Goal: Check status: Check status

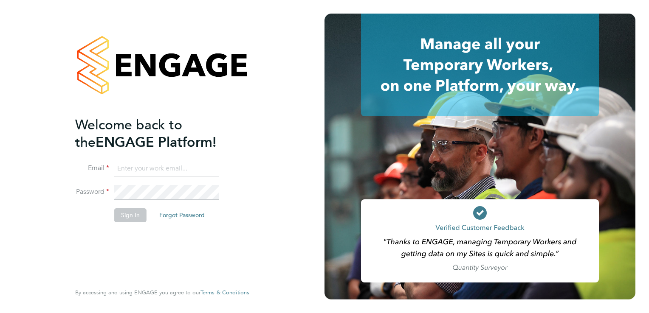
click at [135, 168] on input at bounding box center [166, 168] width 105 height 15
type input "sjardine@spheresolutions.co.uk"
click at [135, 214] on button "Sign In" at bounding box center [130, 216] width 32 height 14
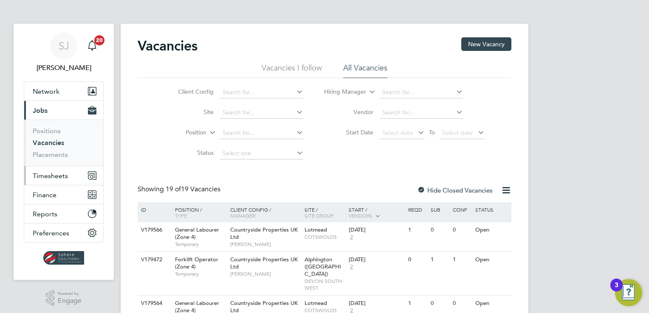
click at [46, 178] on span "Timesheets" at bounding box center [50, 176] width 35 height 8
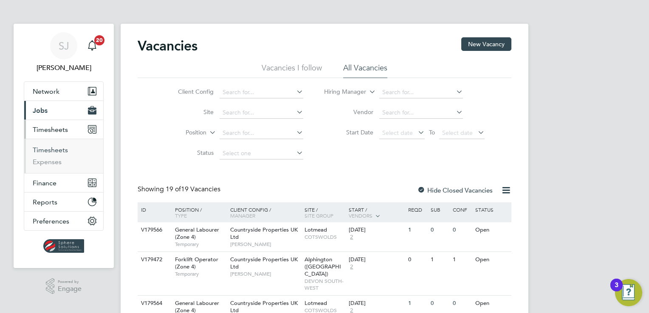
click at [54, 152] on link "Timesheets" at bounding box center [50, 150] width 35 height 8
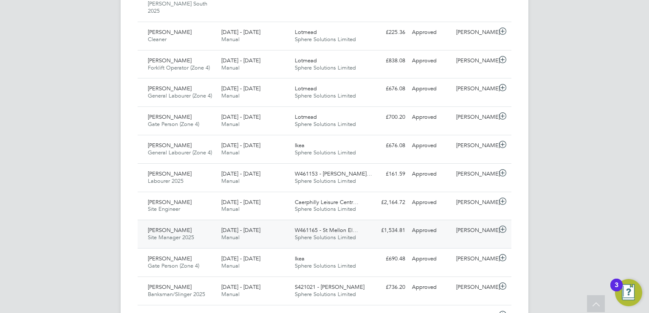
click at [403, 224] on div "£1,534.81 Approved" at bounding box center [386, 231] width 44 height 14
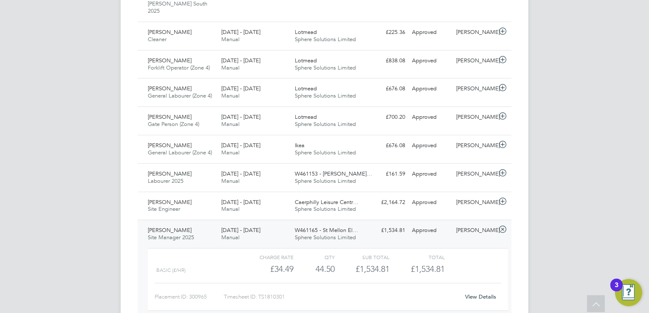
click at [479, 293] on link "View Details" at bounding box center [480, 296] width 31 height 7
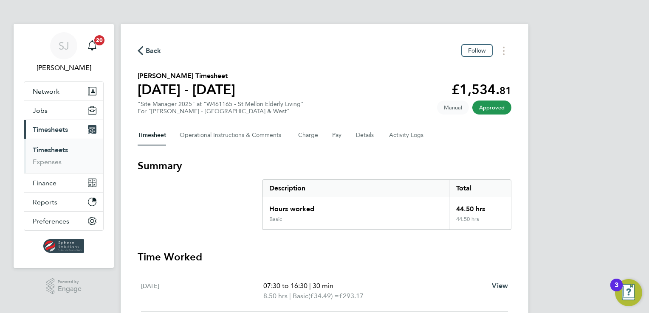
click at [155, 48] on span "Back" at bounding box center [154, 51] width 16 height 10
